Goal: Check status: Check status

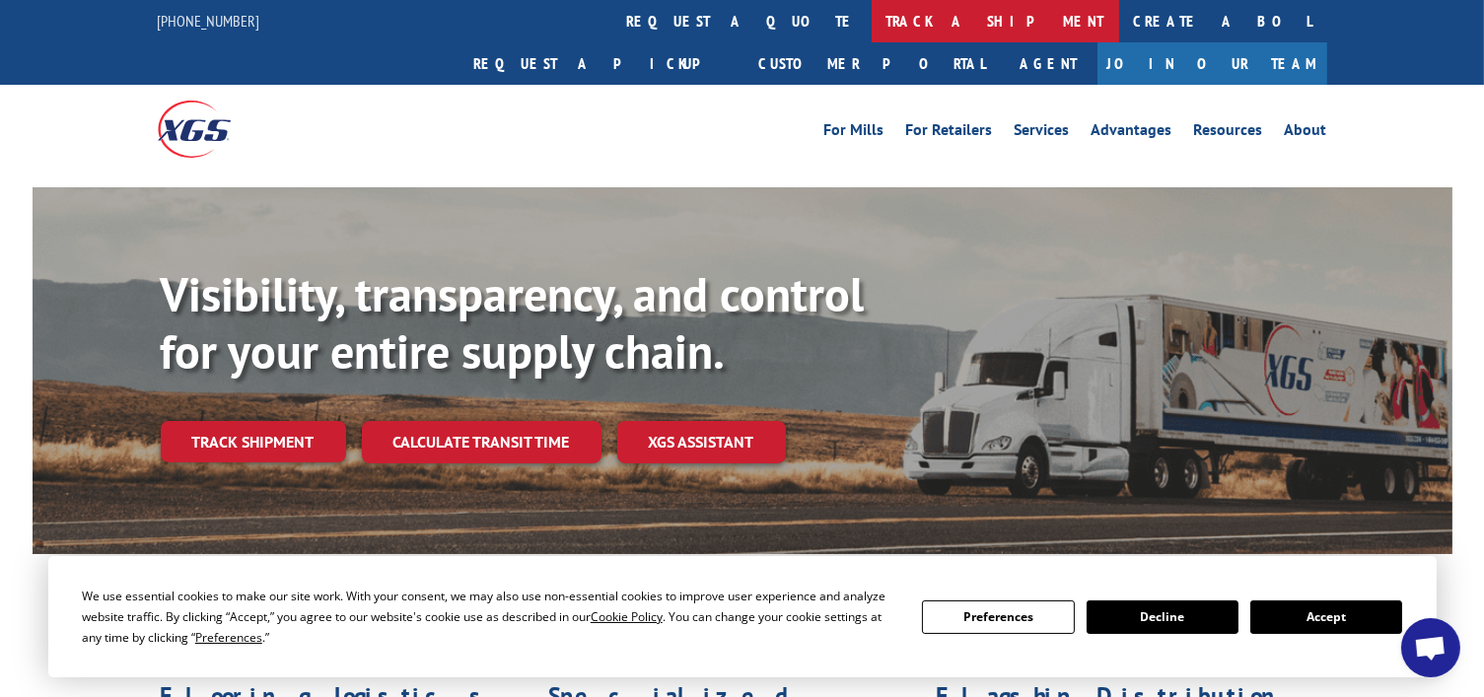
click at [872, 25] on link "track a shipment" at bounding box center [996, 21] width 248 height 42
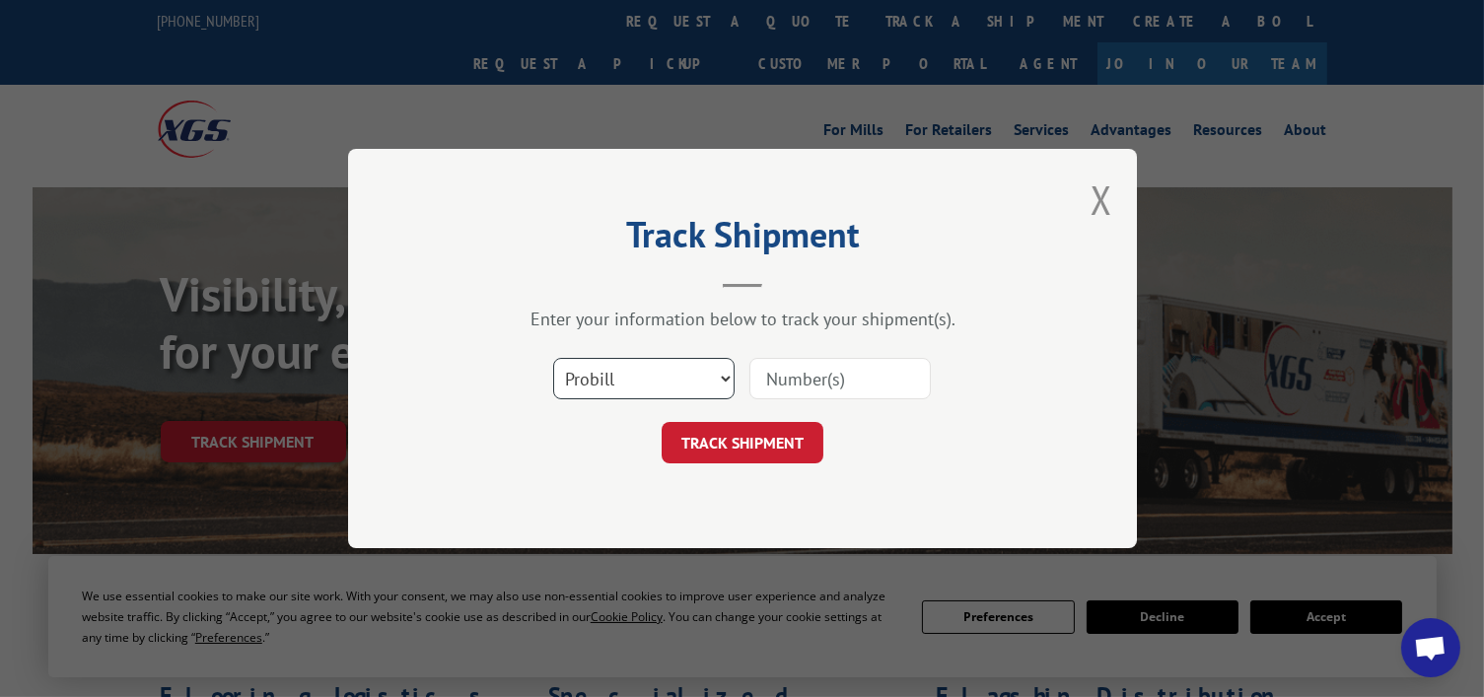
drag, startPoint x: 672, startPoint y: 381, endPoint x: 666, endPoint y: 390, distance: 10.7
click at [670, 382] on select "Select category... Probill BOL PO" at bounding box center [643, 378] width 181 height 41
select select "bol"
click at [553, 358] on select "Select category... Probill BOL PO" at bounding box center [643, 378] width 181 height 41
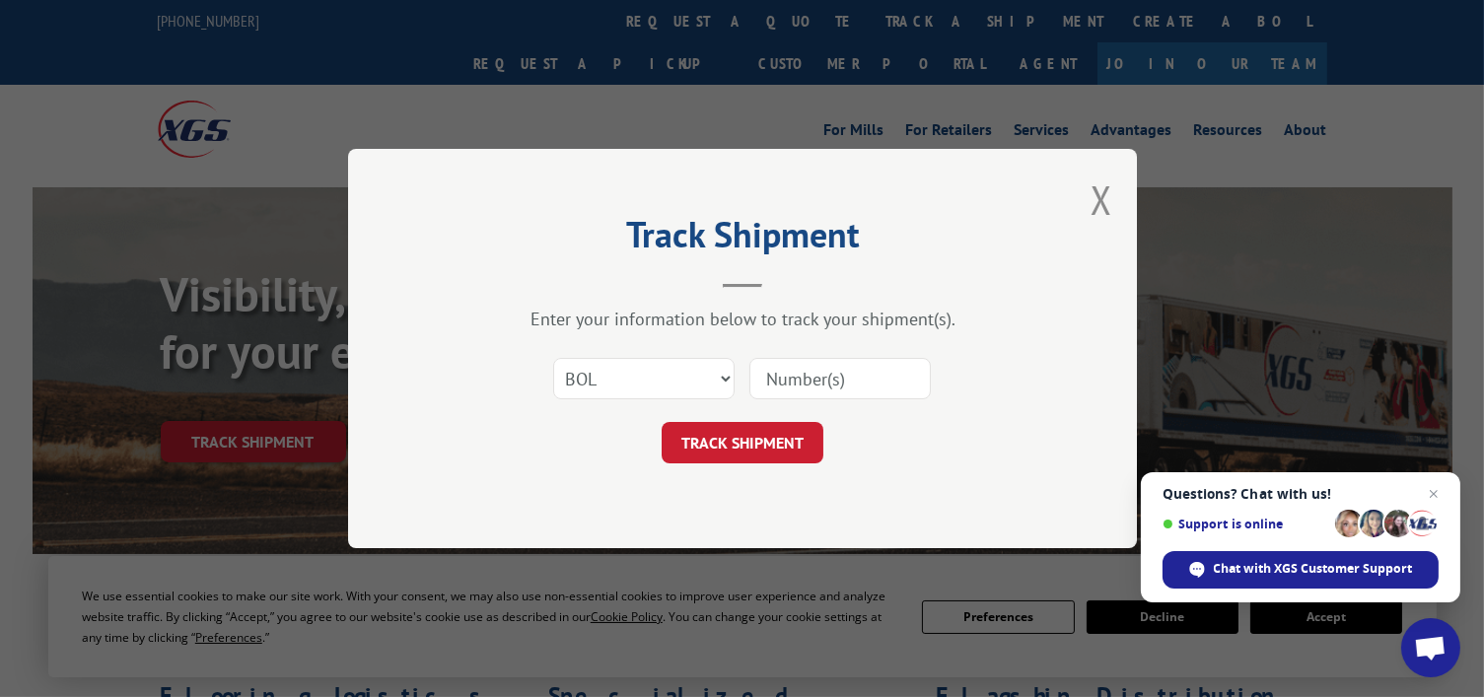
drag, startPoint x: 795, startPoint y: 395, endPoint x: 811, endPoint y: 383, distance: 20.3
click at [796, 395] on input at bounding box center [839, 378] width 181 height 41
paste input "0913828"
type input "0913828"
click at [733, 450] on button "TRACK SHIPMENT" at bounding box center [743, 442] width 162 height 41
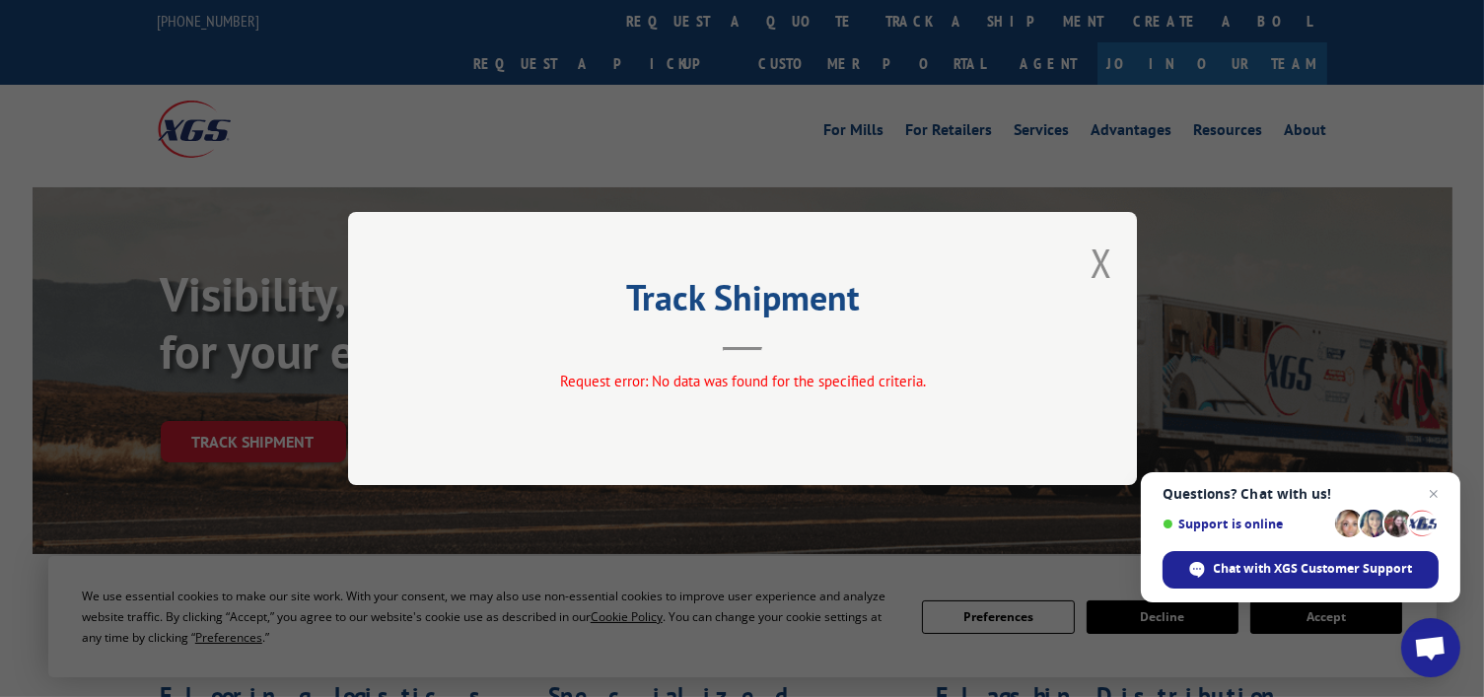
drag, startPoint x: 1105, startPoint y: 256, endPoint x: 903, endPoint y: 202, distance: 209.3
click at [1101, 255] on button "Close modal" at bounding box center [1102, 263] width 22 height 52
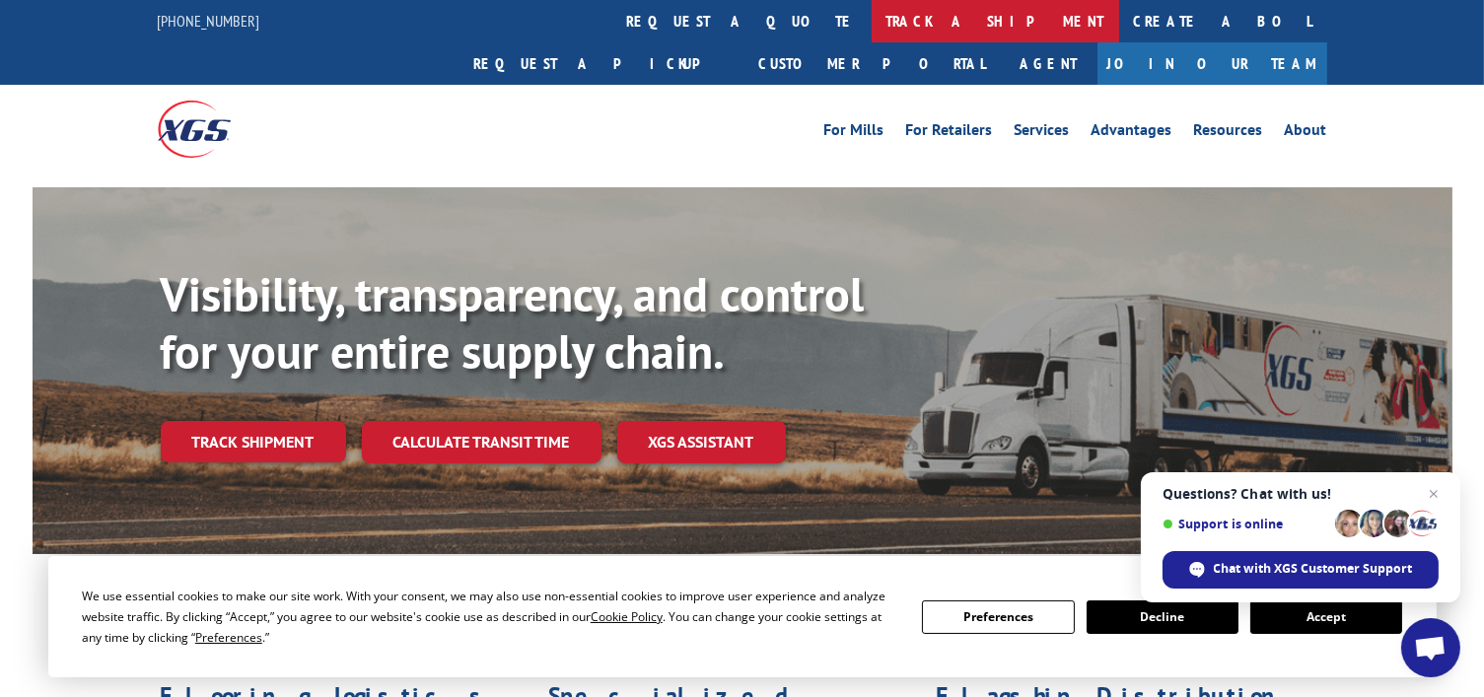
click at [872, 25] on link "track a shipment" at bounding box center [996, 21] width 248 height 42
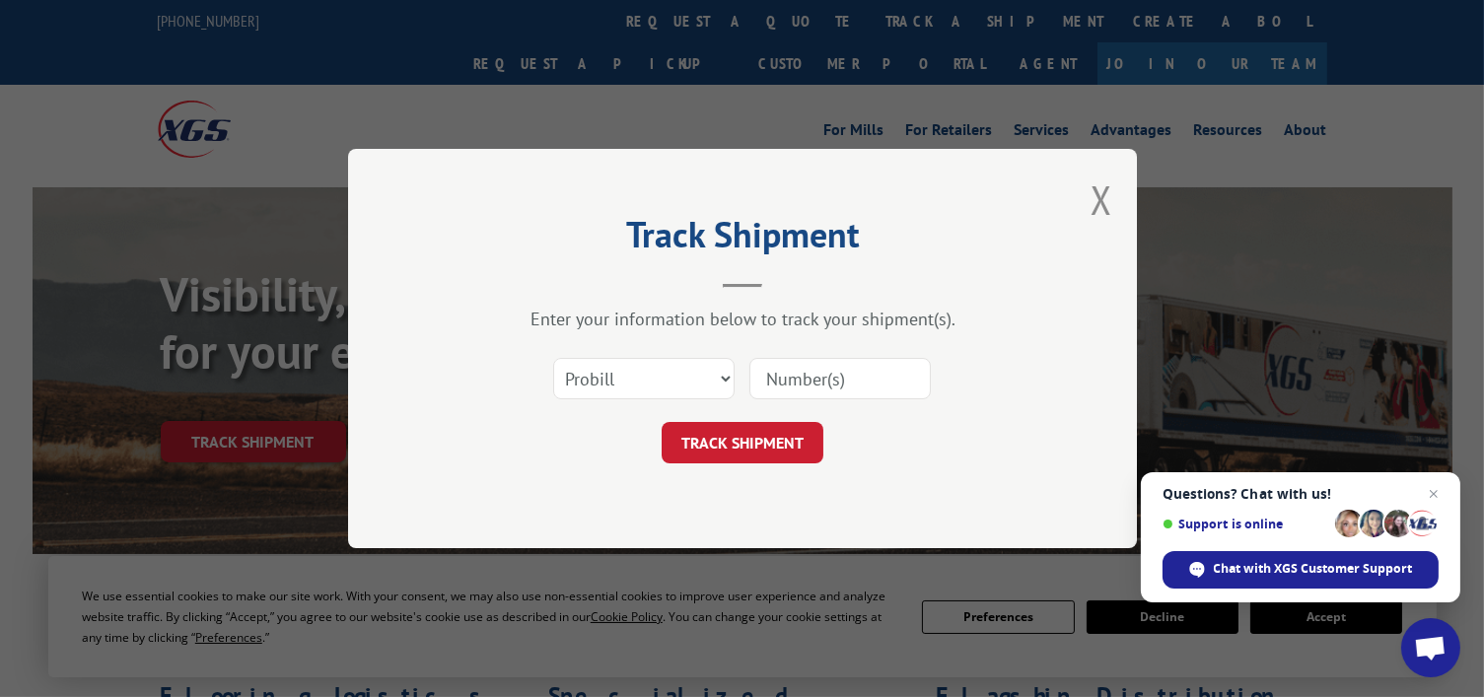
paste input "0913828"
type input "0913828"
drag, startPoint x: 789, startPoint y: 433, endPoint x: 789, endPoint y: 408, distance: 24.7
click at [788, 423] on button "TRACK SHIPMENT" at bounding box center [743, 442] width 162 height 41
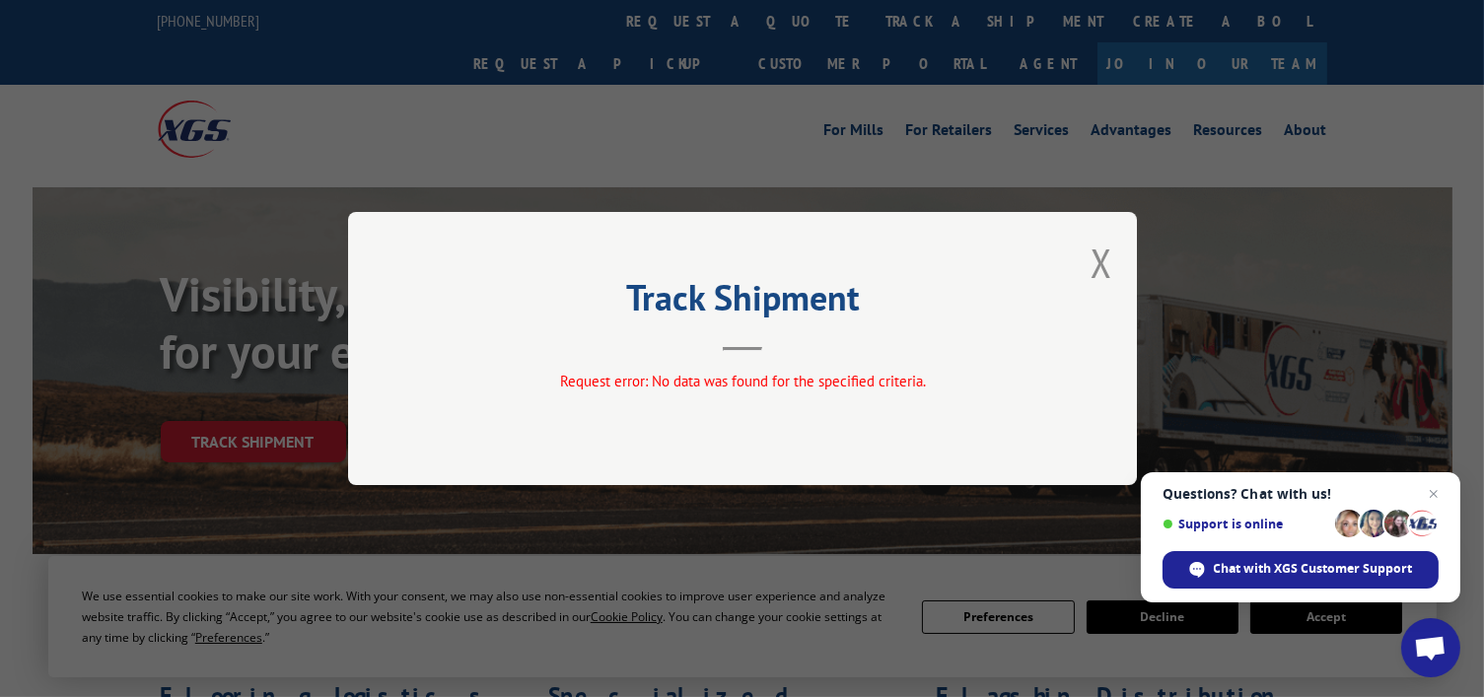
drag, startPoint x: 1108, startPoint y: 264, endPoint x: 1037, endPoint y: 215, distance: 86.4
click at [1104, 261] on button "Close modal" at bounding box center [1102, 263] width 22 height 52
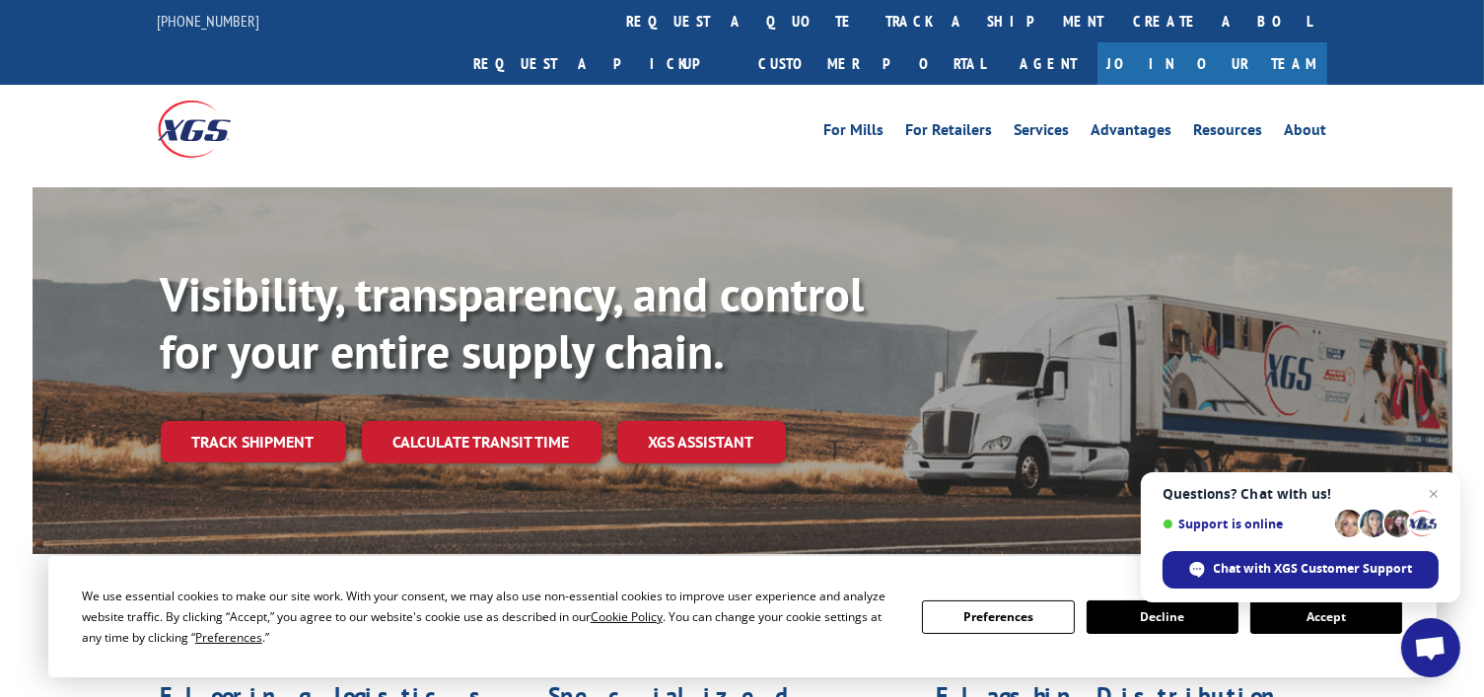
click at [872, 18] on link "track a shipment" at bounding box center [996, 21] width 248 height 42
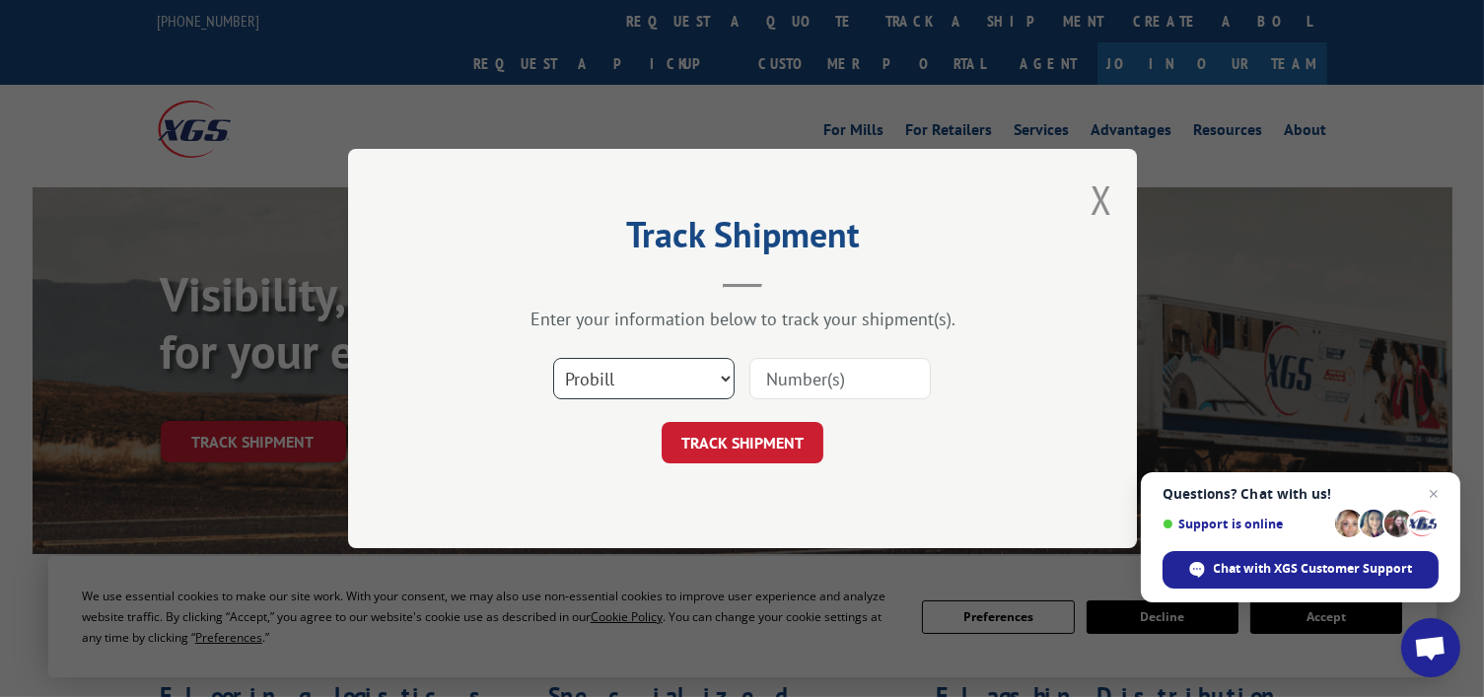
click at [684, 390] on select "Select category... Probill BOL PO" at bounding box center [643, 378] width 181 height 41
select select "bol"
click at [553, 358] on select "Select category... Probill BOL PO" at bounding box center [643, 378] width 181 height 41
paste input "0913828"
type input "0913828"
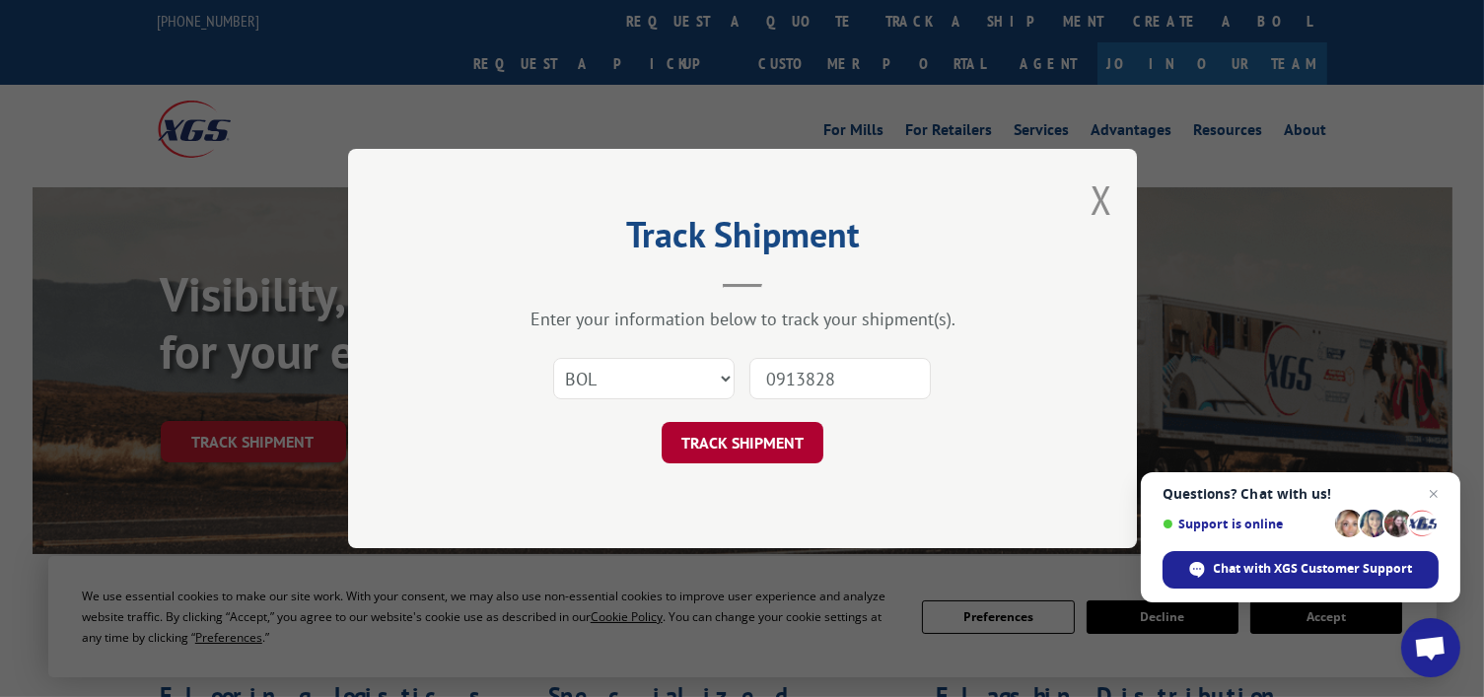
click at [782, 446] on button "TRACK SHIPMENT" at bounding box center [743, 442] width 162 height 41
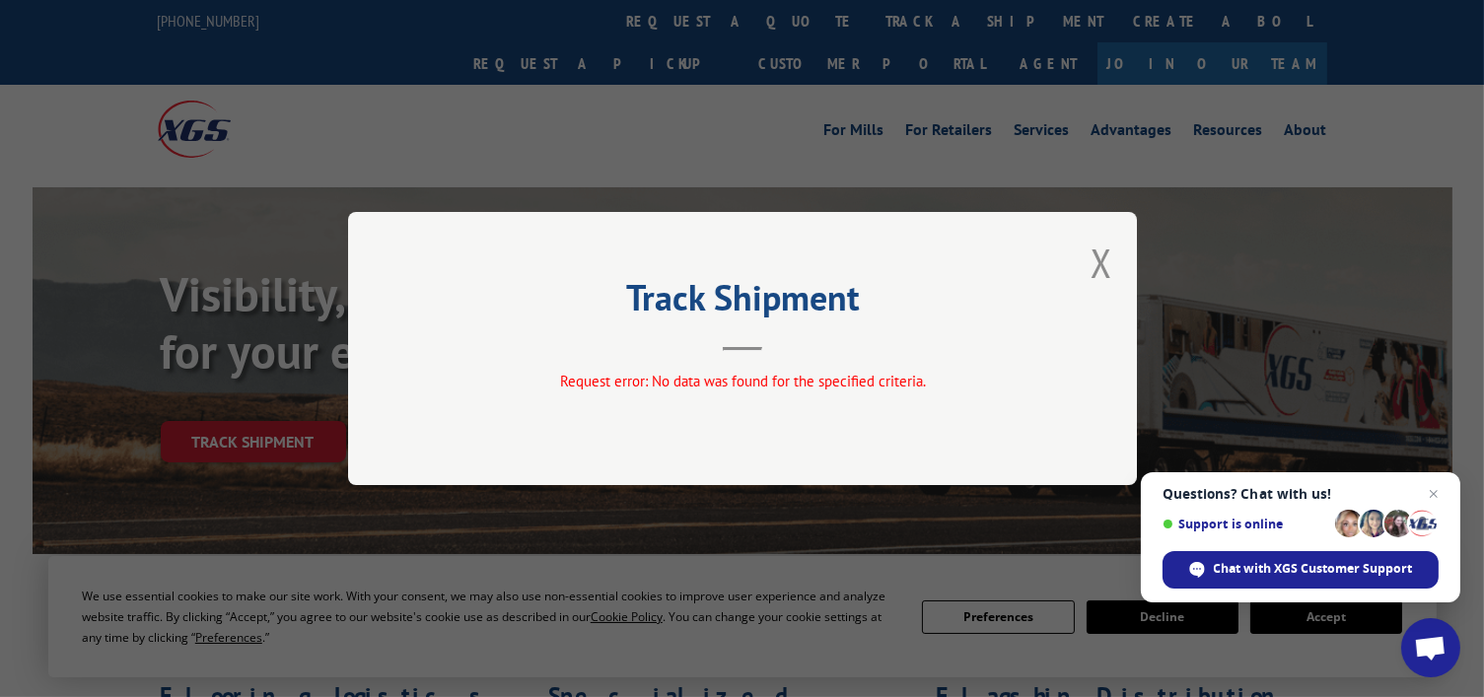
click at [1088, 264] on div "Track Shipment Request error: No data was found for the specified criteria." at bounding box center [742, 348] width 789 height 273
click at [1109, 270] on button "Close modal" at bounding box center [1102, 263] width 22 height 52
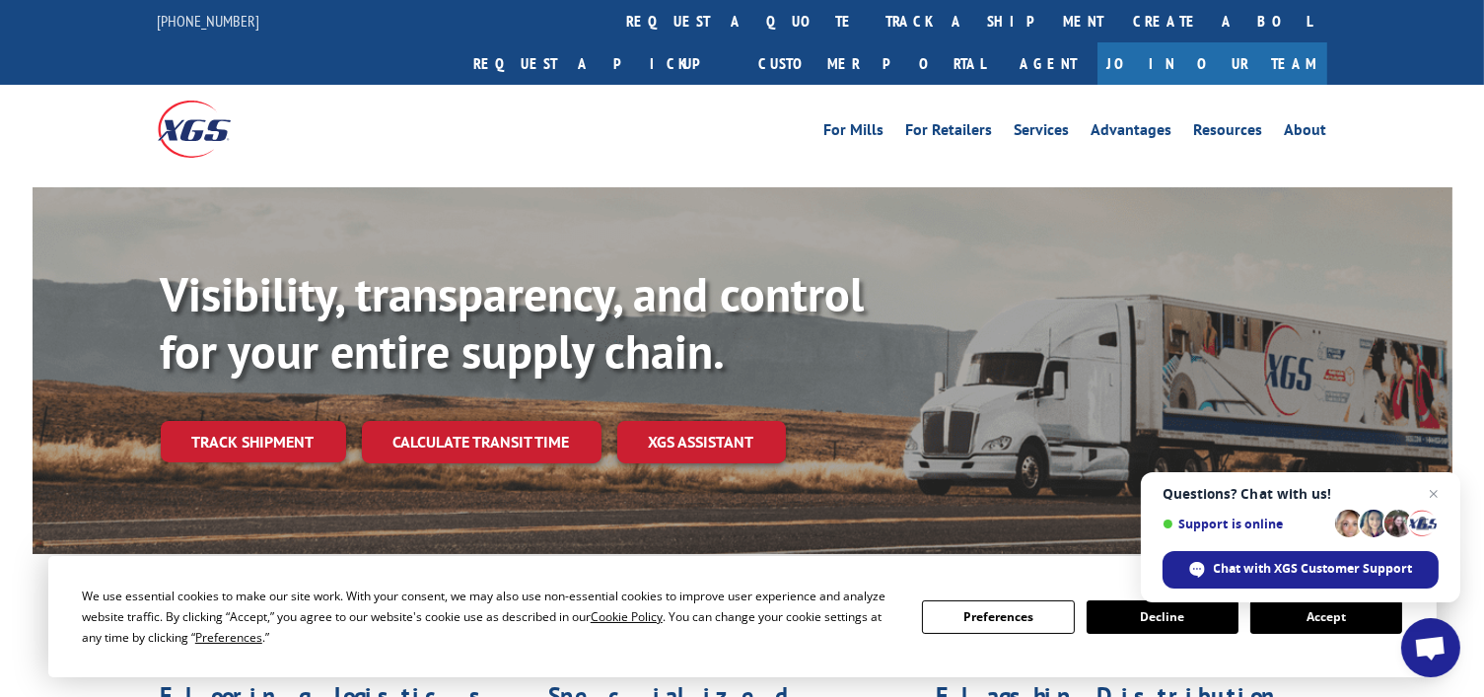
drag, startPoint x: 664, startPoint y: 10, endPoint x: 673, endPoint y: 61, distance: 52.0
click at [872, 10] on link "track a shipment" at bounding box center [996, 21] width 248 height 42
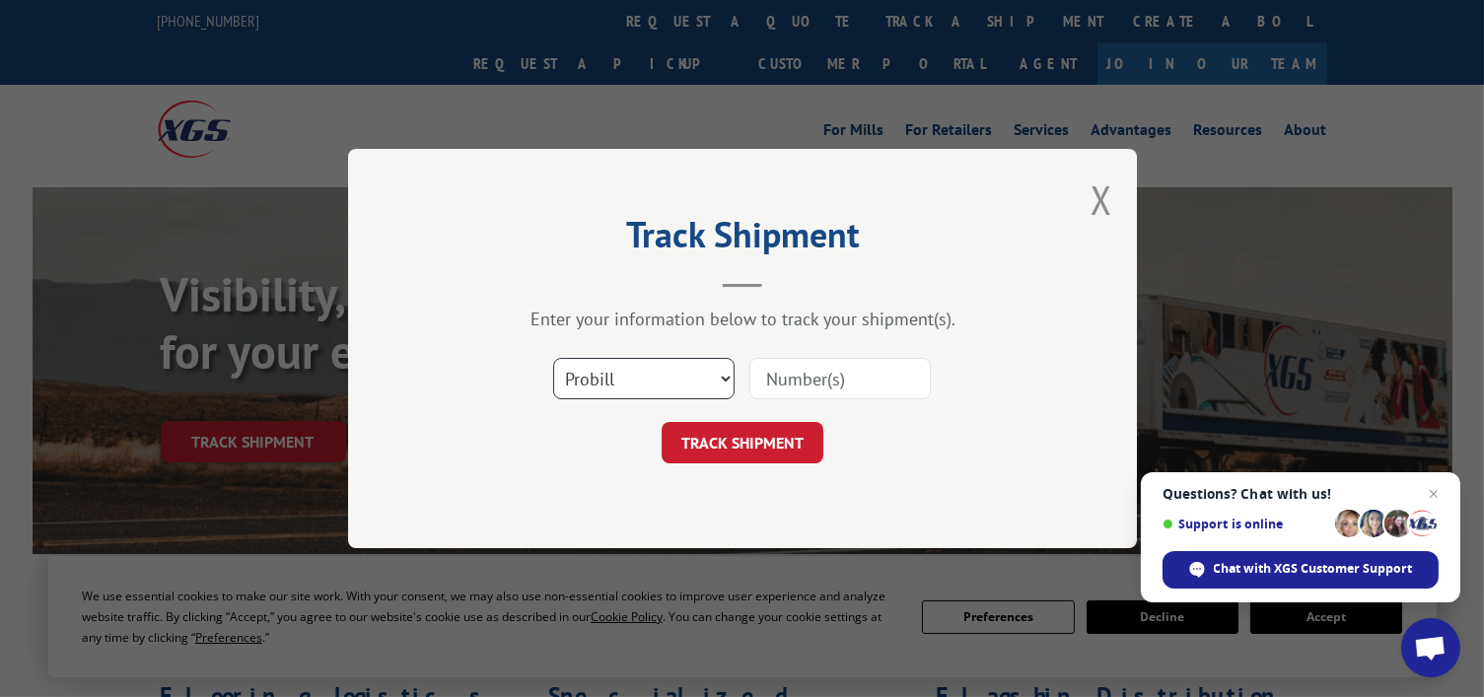
drag, startPoint x: 679, startPoint y: 379, endPoint x: 676, endPoint y: 394, distance: 16.1
click at [679, 379] on select "Select category... Probill BOL PO" at bounding box center [643, 378] width 181 height 41
select select "po"
click at [553, 358] on select "Select category... Probill BOL PO" at bounding box center [643, 378] width 181 height 41
click at [740, 460] on button "TRACK SHIPMENT" at bounding box center [743, 442] width 162 height 41
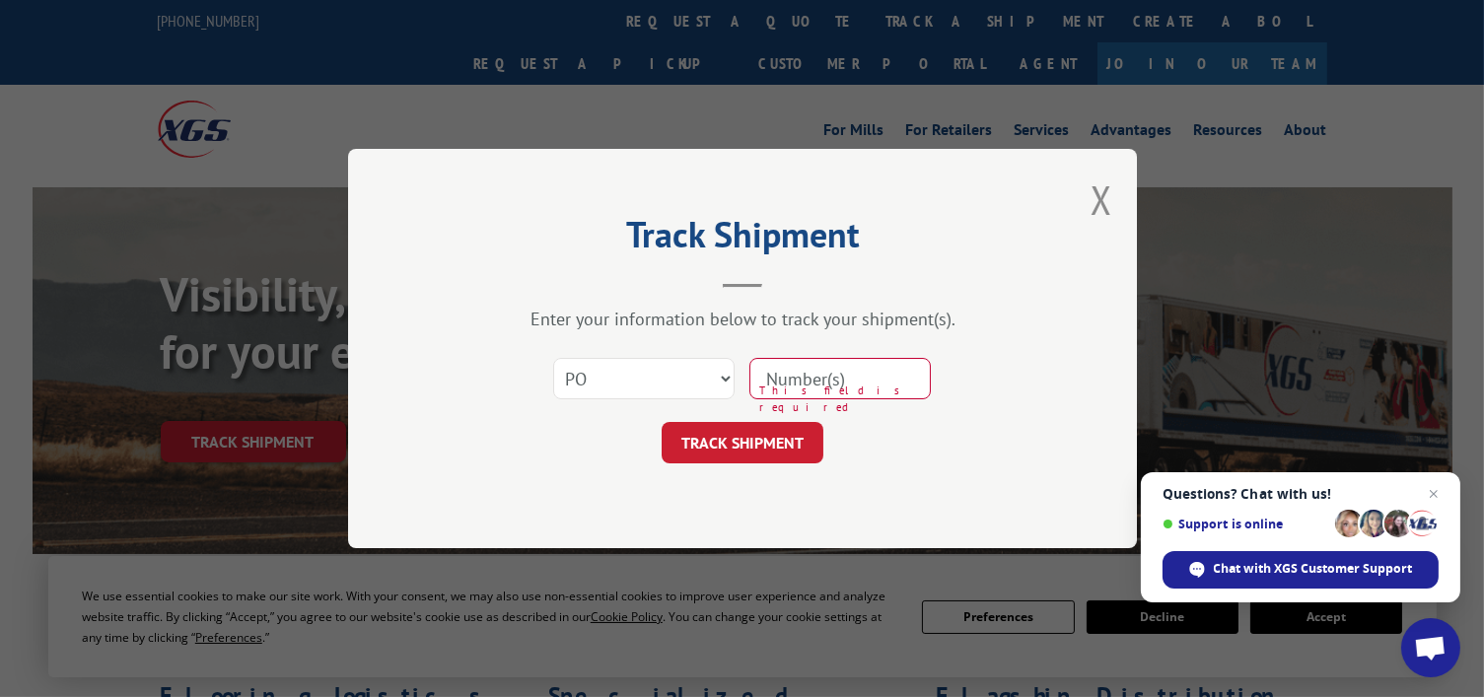
click at [833, 365] on input at bounding box center [839, 378] width 181 height 41
paste input "0913828"
type input "0913828"
click at [747, 460] on button "TRACK SHIPMENT" at bounding box center [743, 442] width 162 height 41
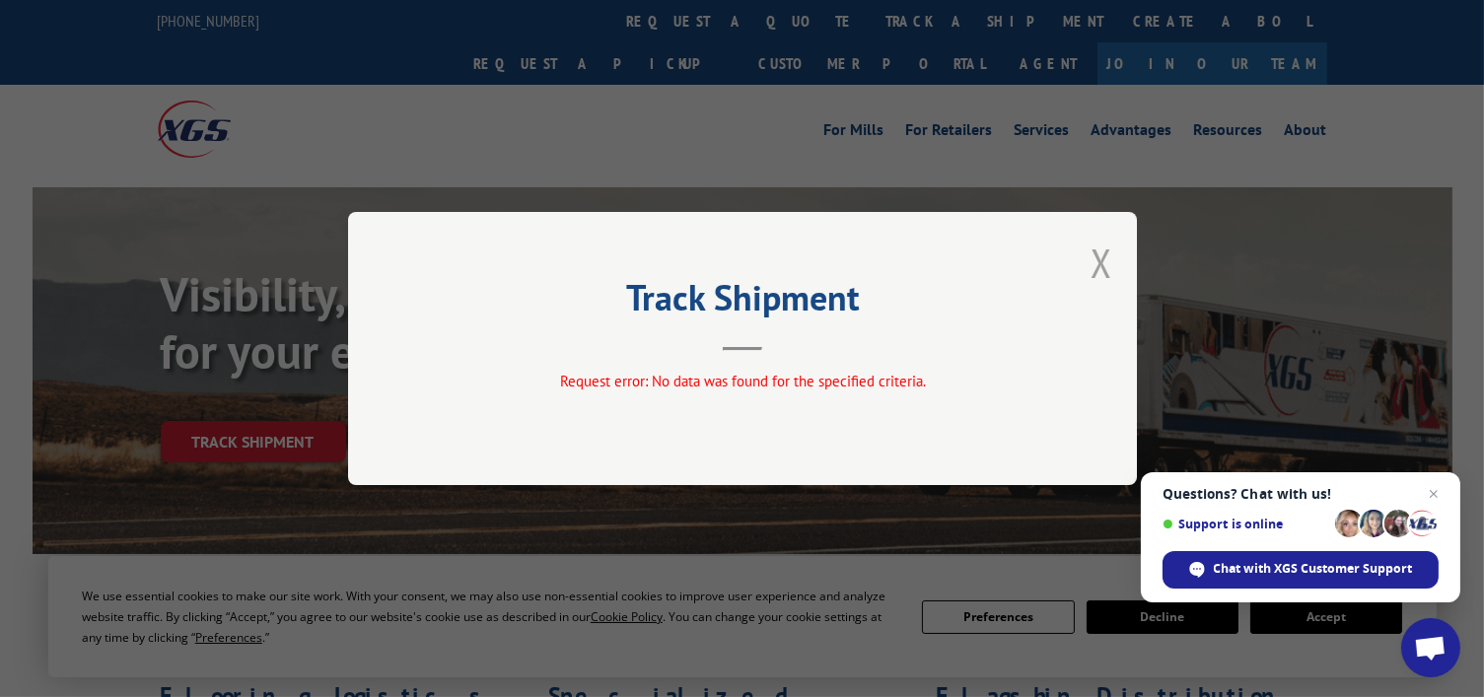
drag, startPoint x: 1095, startPoint y: 268, endPoint x: 934, endPoint y: 271, distance: 160.8
click at [1095, 268] on button "Close modal" at bounding box center [1102, 263] width 22 height 52
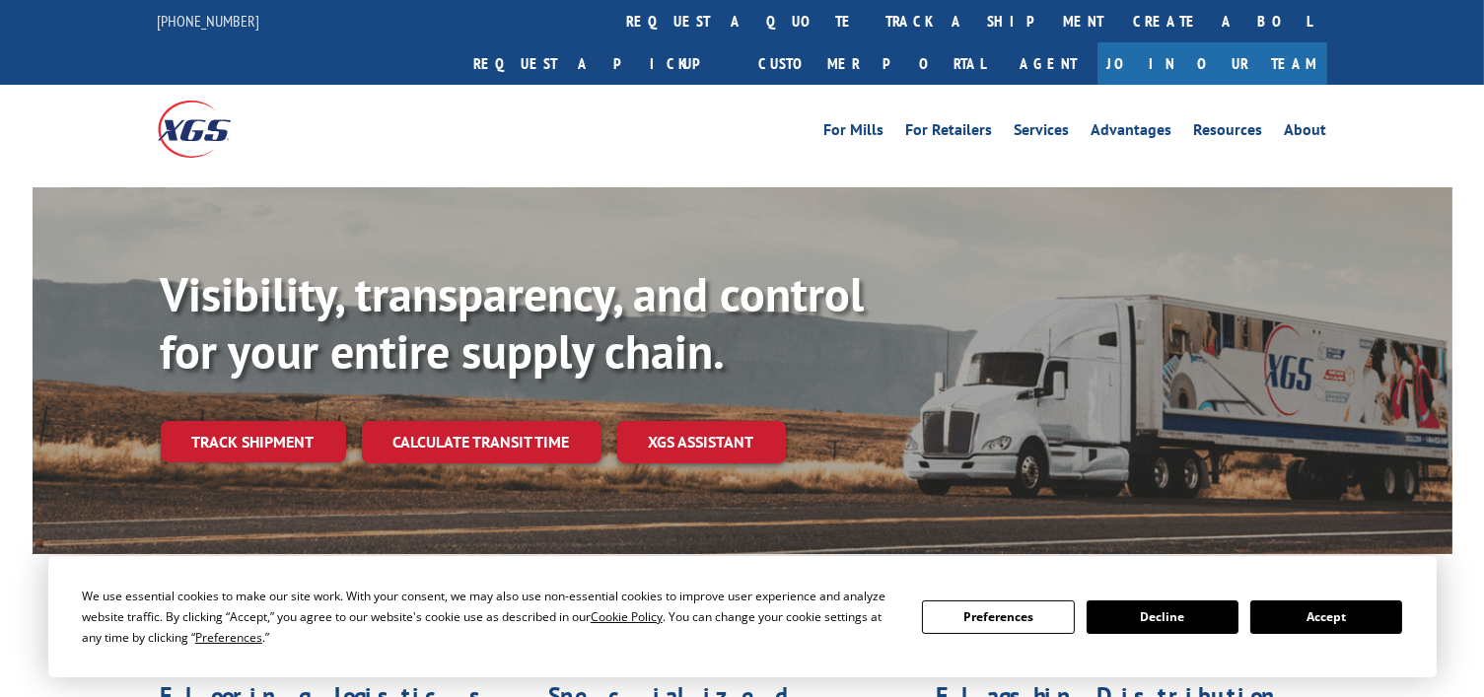
drag, startPoint x: 662, startPoint y: 20, endPoint x: 779, endPoint y: 171, distance: 191.1
click at [872, 20] on link "track a shipment" at bounding box center [996, 21] width 248 height 42
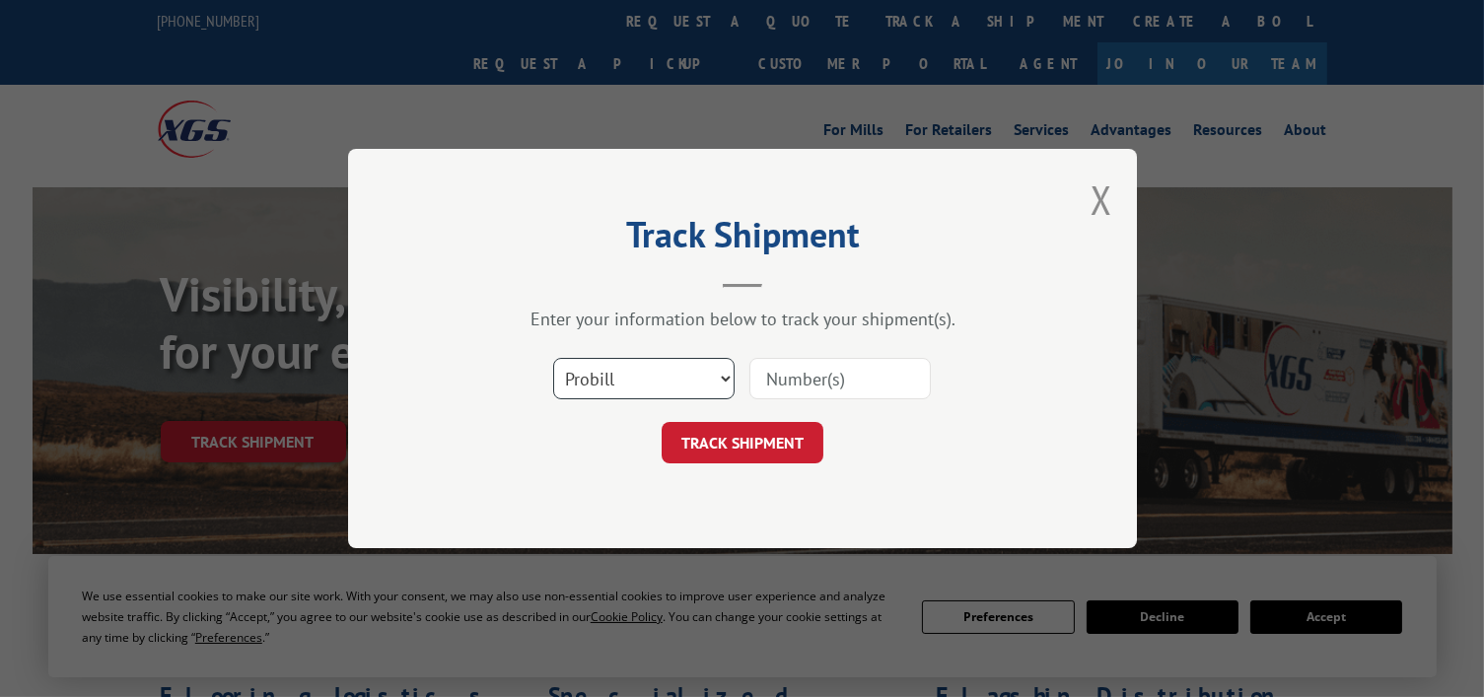
drag, startPoint x: 697, startPoint y: 371, endPoint x: 688, endPoint y: 381, distance: 13.3
click at [693, 368] on select "Select category... Probill BOL PO" at bounding box center [643, 378] width 181 height 41
select select "bol"
click at [553, 358] on select "Select category... Probill BOL PO" at bounding box center [643, 378] width 181 height 41
click at [798, 383] on input at bounding box center [839, 378] width 181 height 41
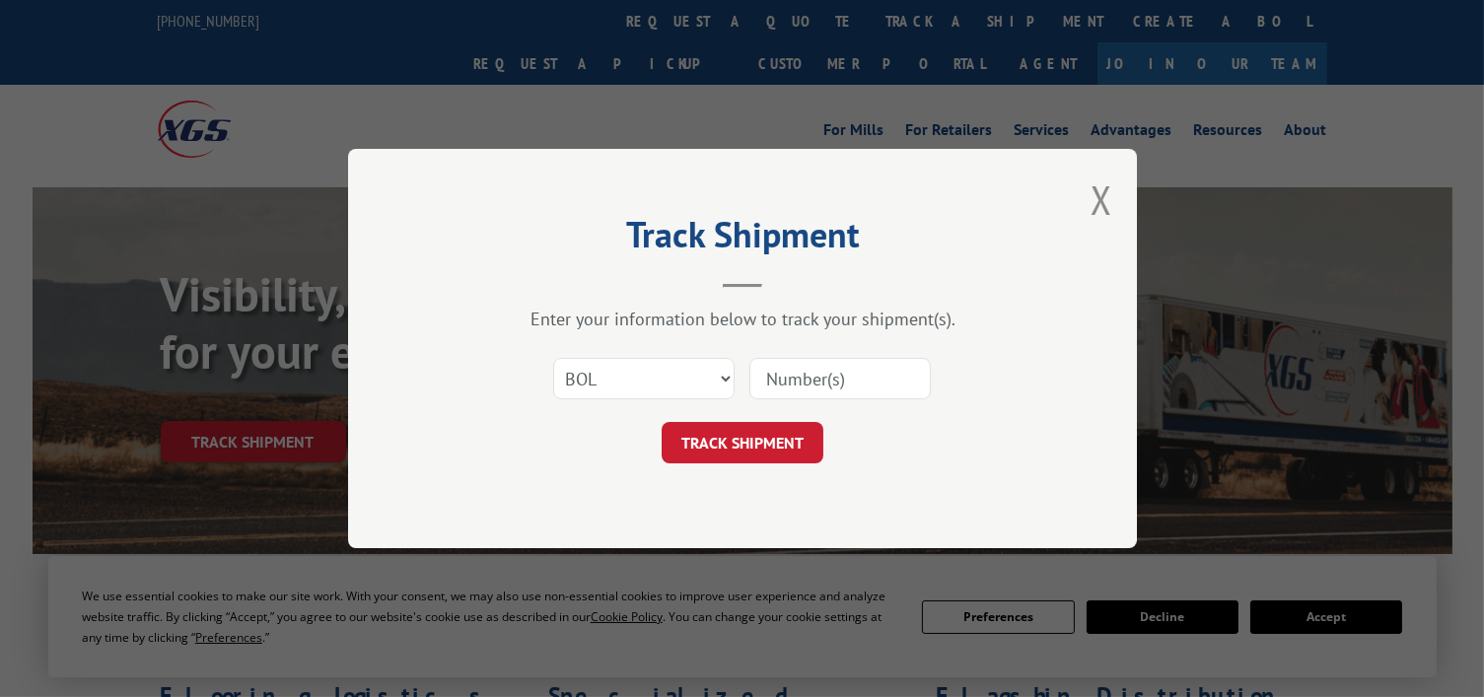
paste input "5508150"
type input "5508150"
click at [761, 435] on button "TRACK SHIPMENT" at bounding box center [743, 442] width 162 height 41
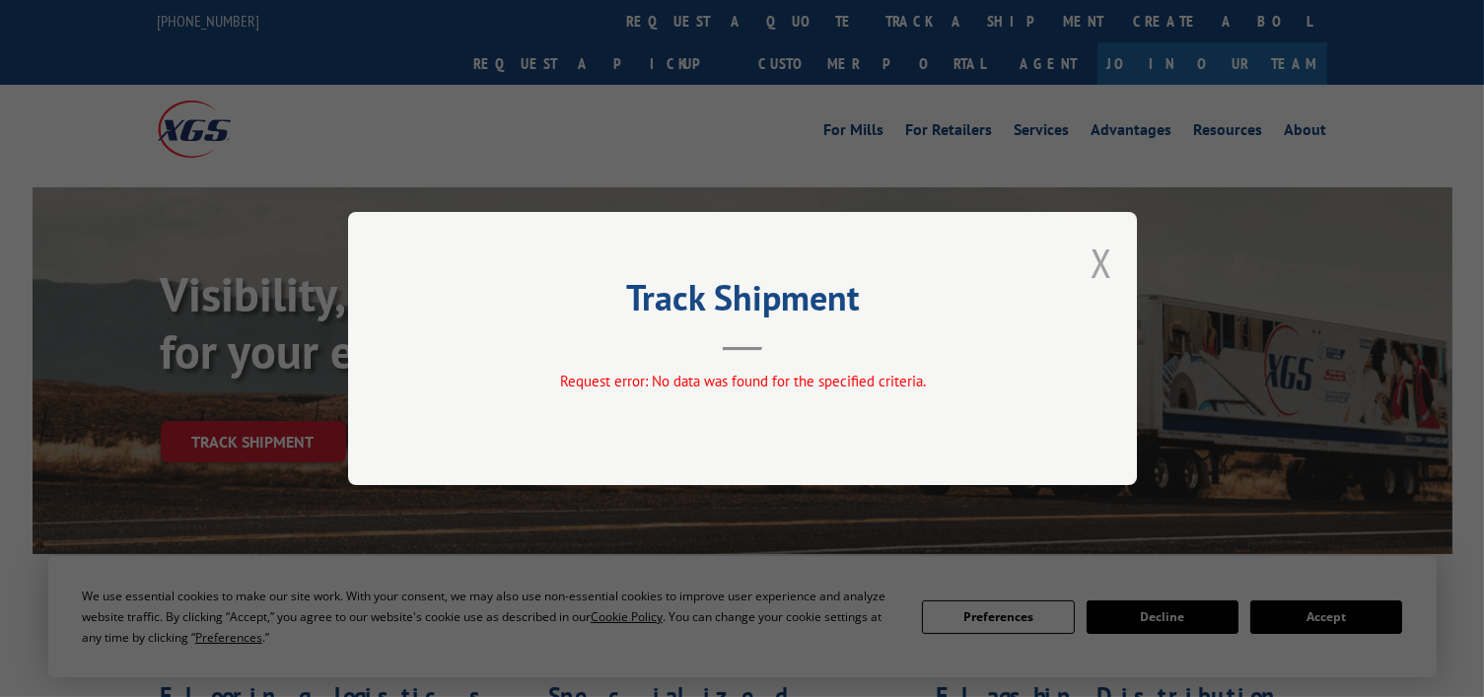
click at [1092, 250] on button "Close modal" at bounding box center [1102, 263] width 22 height 52
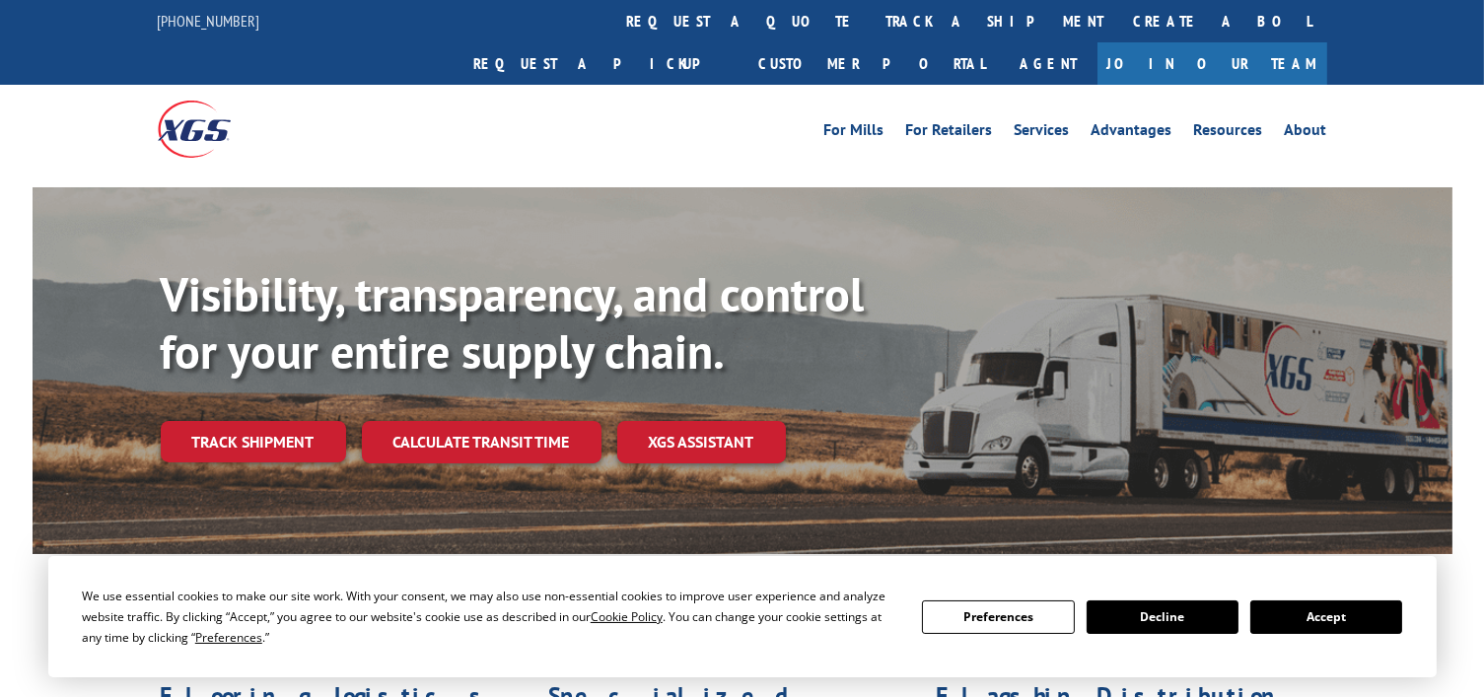
drag, startPoint x: 650, startPoint y: 22, endPoint x: 655, endPoint y: 33, distance: 11.9
click at [872, 22] on link "track a shipment" at bounding box center [996, 21] width 248 height 42
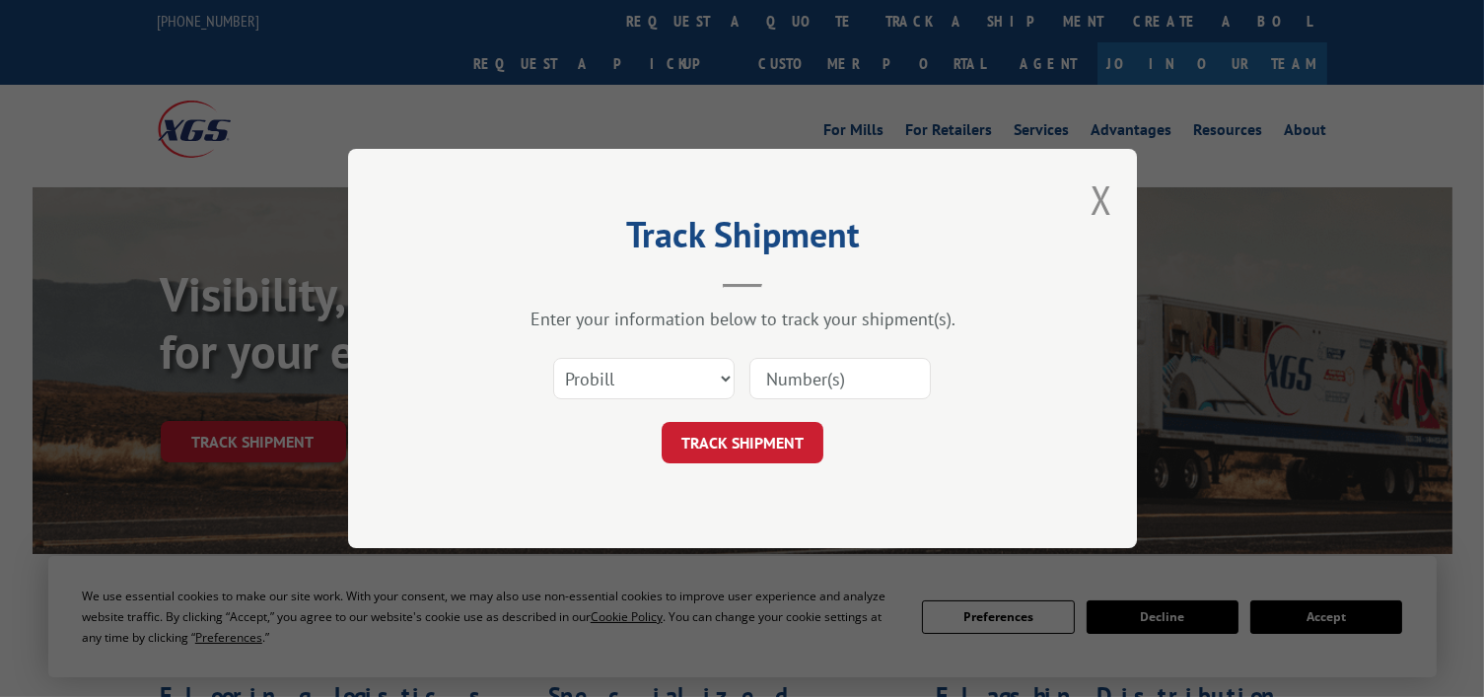
click at [679, 352] on div "Select category... Probill BOL PO" at bounding box center [743, 378] width 592 height 65
drag, startPoint x: 677, startPoint y: 382, endPoint x: 682, endPoint y: 393, distance: 12.8
click at [677, 382] on select "Select category... Probill BOL PO" at bounding box center [643, 378] width 181 height 41
click at [789, 381] on input at bounding box center [839, 378] width 181 height 41
paste input "5508150"
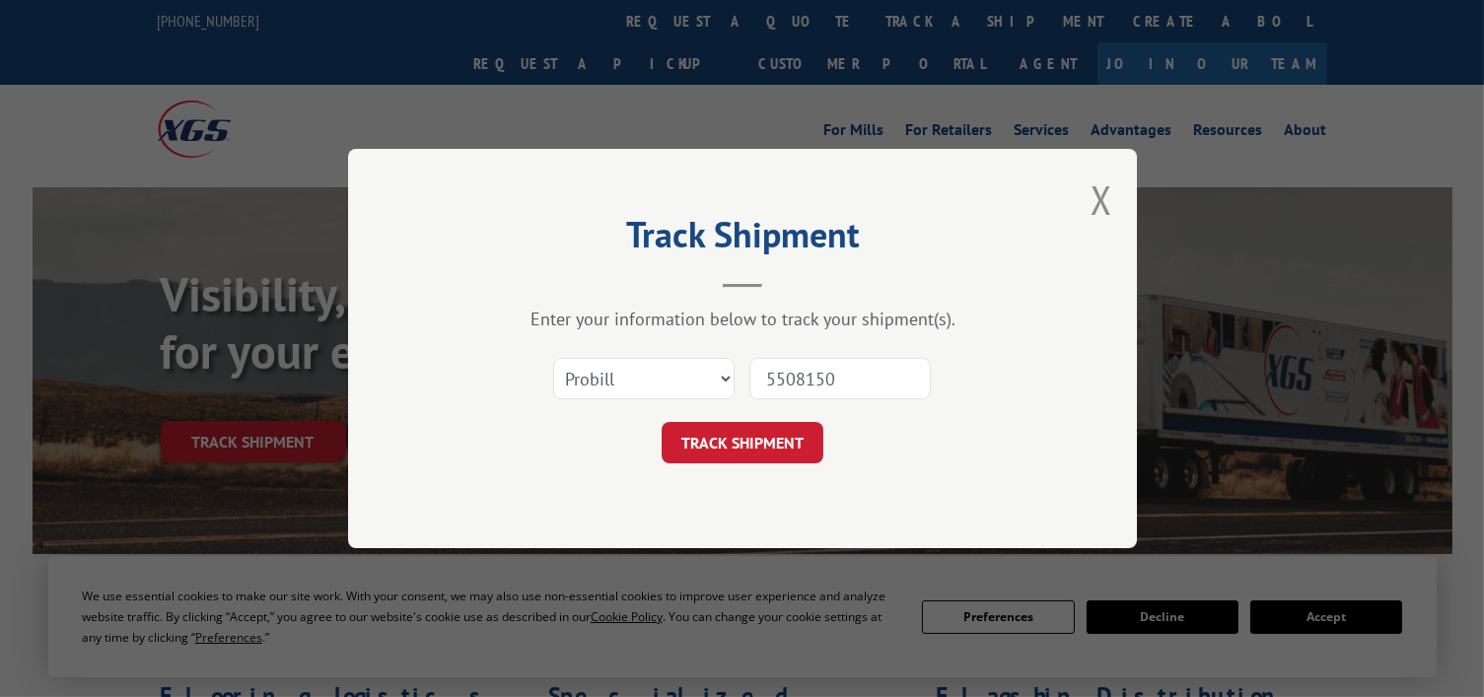
type input "5508150"
click at [761, 442] on button "TRACK SHIPMENT" at bounding box center [743, 442] width 162 height 41
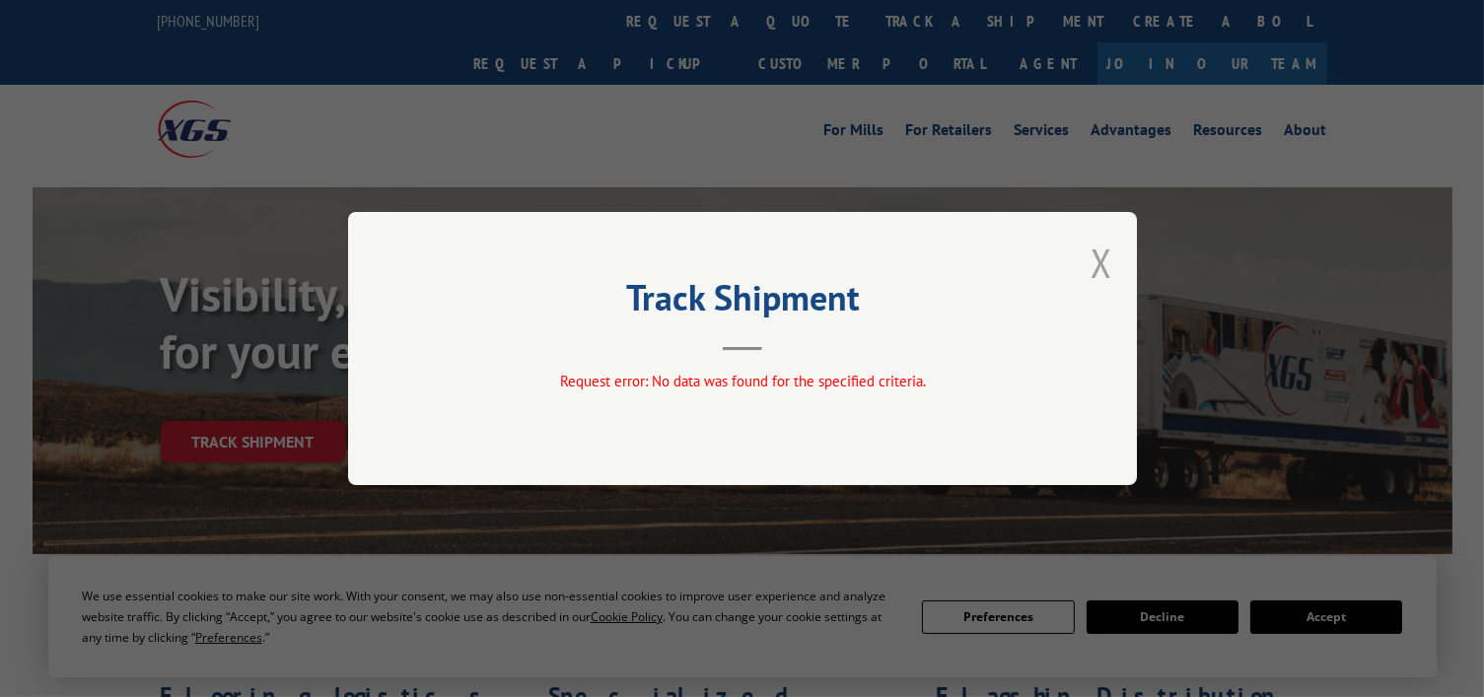
click at [1107, 267] on button "Close modal" at bounding box center [1102, 263] width 22 height 52
